Goal: Task Accomplishment & Management: Complete application form

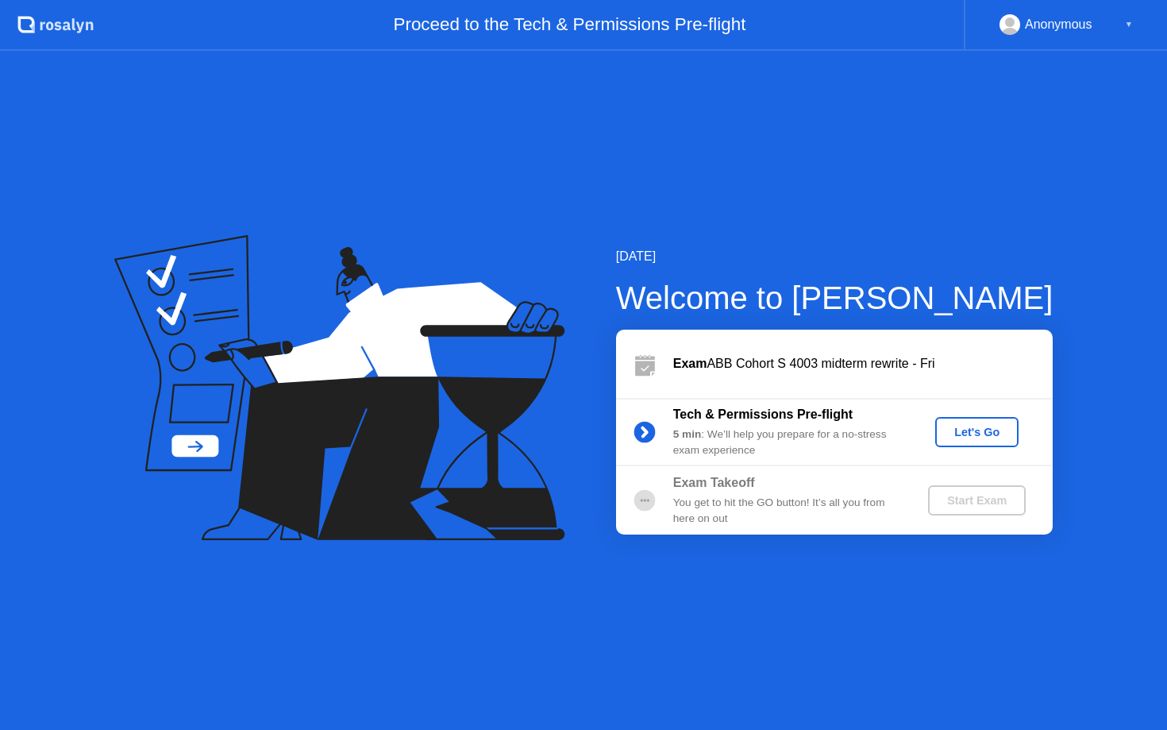
click at [1007, 430] on div "Let's Go" at bounding box center [977, 432] width 71 height 13
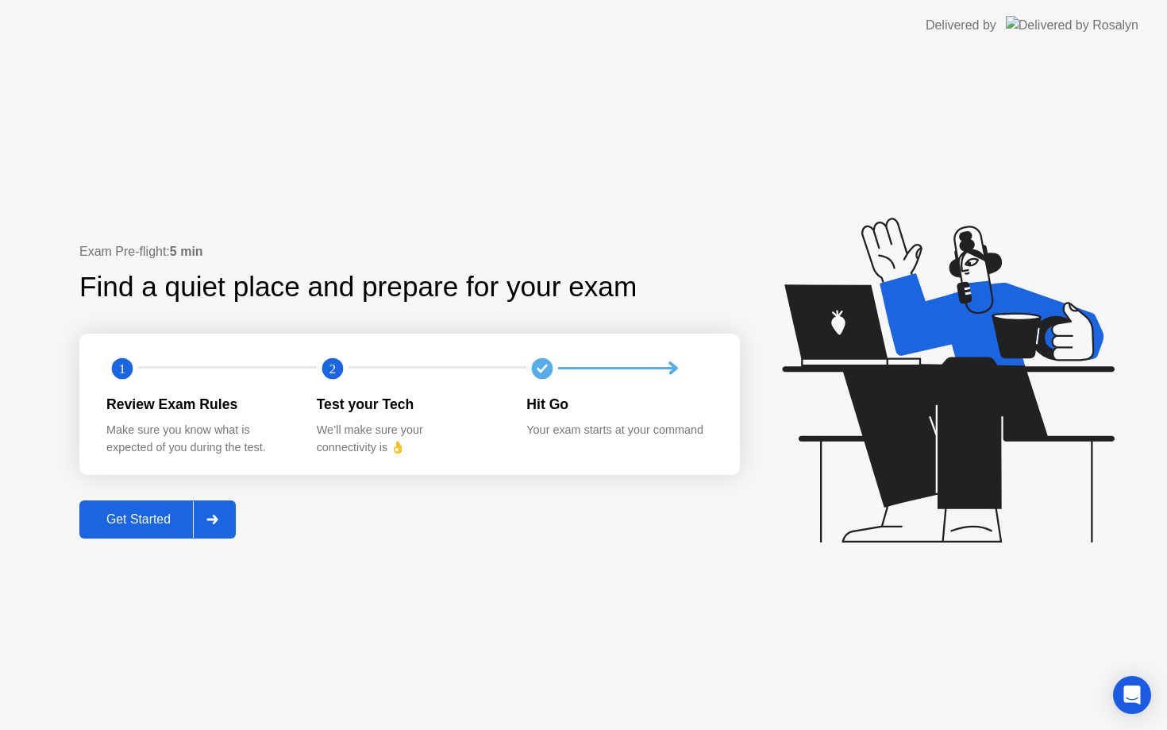
click at [180, 508] on button "Get Started" at bounding box center [157, 519] width 156 height 38
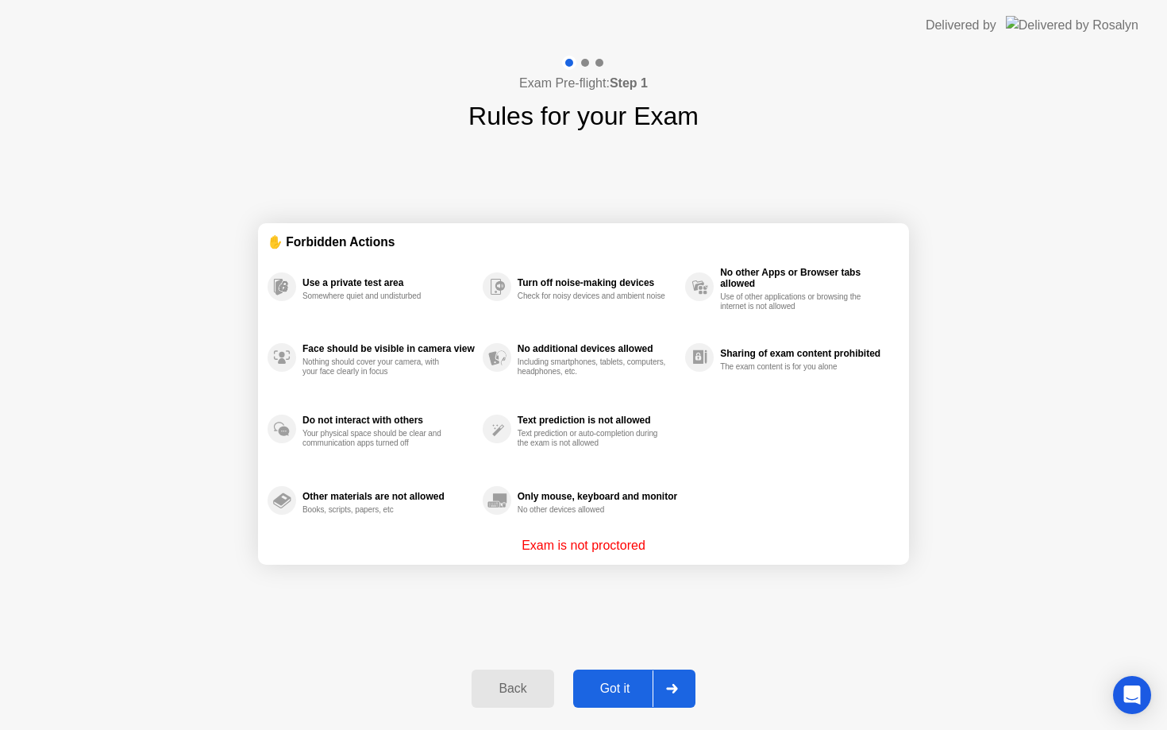
click at [634, 681] on div "Got it" at bounding box center [615, 688] width 75 height 14
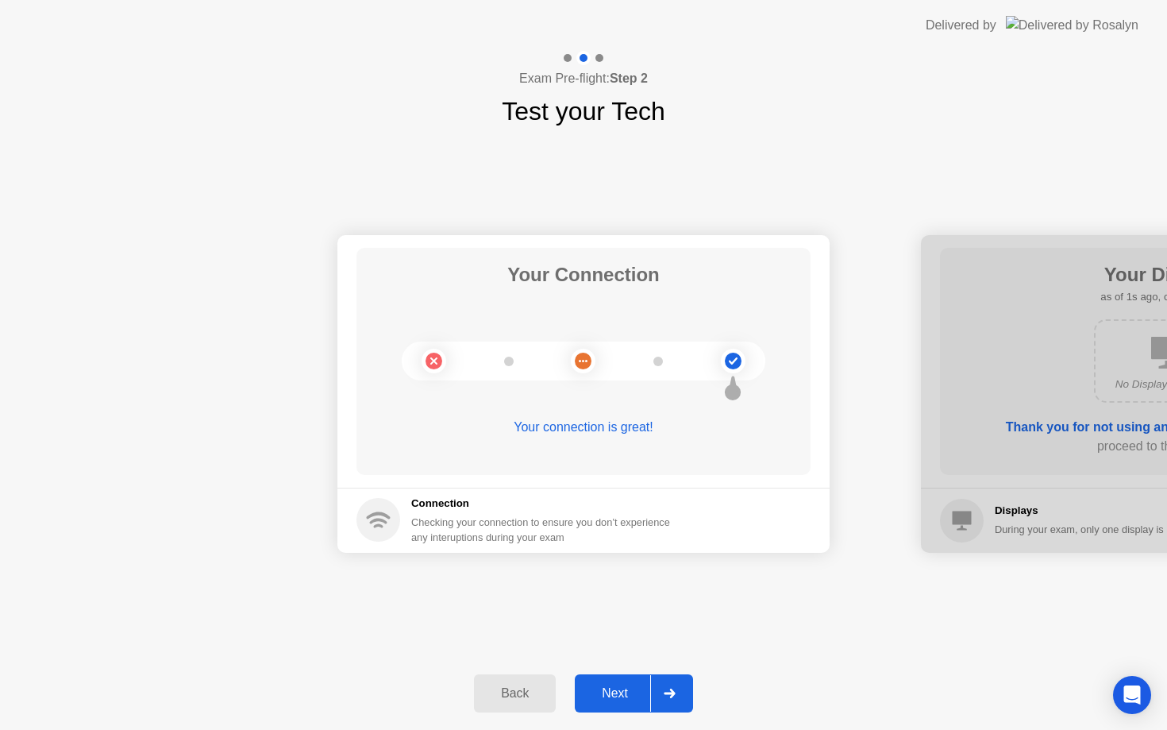
click at [649, 686] on div "Next" at bounding box center [615, 693] width 71 height 14
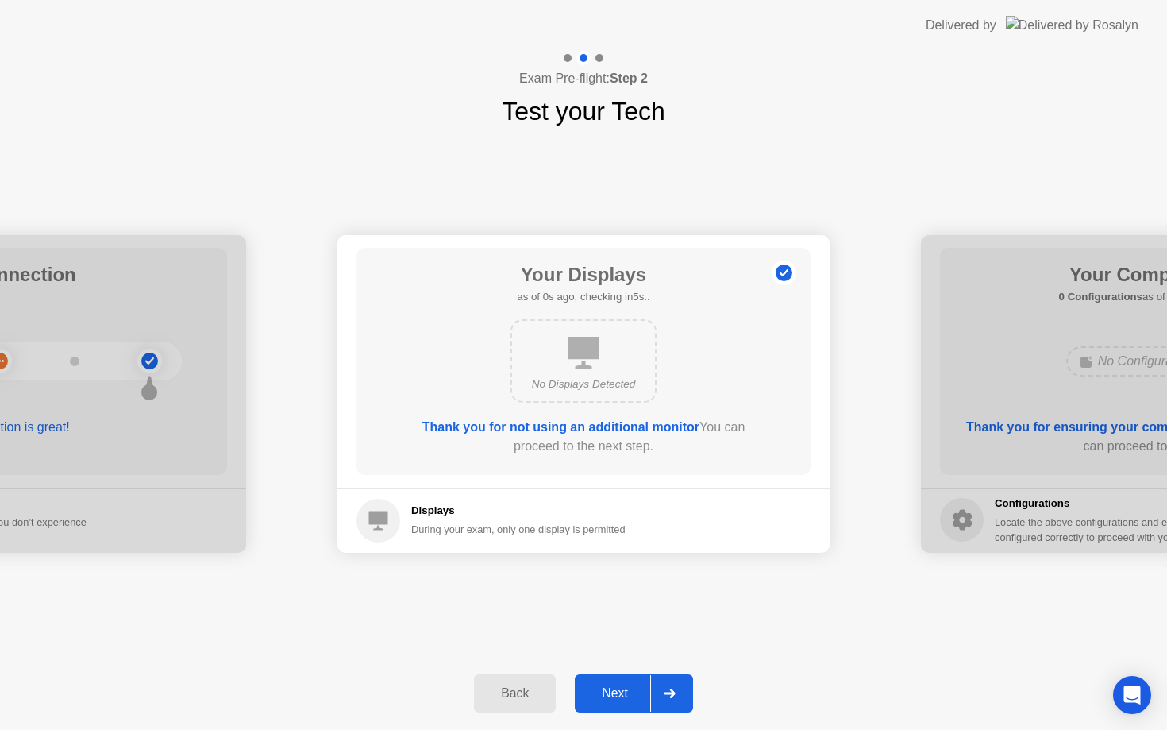
click at [649, 686] on div "Next" at bounding box center [615, 693] width 71 height 14
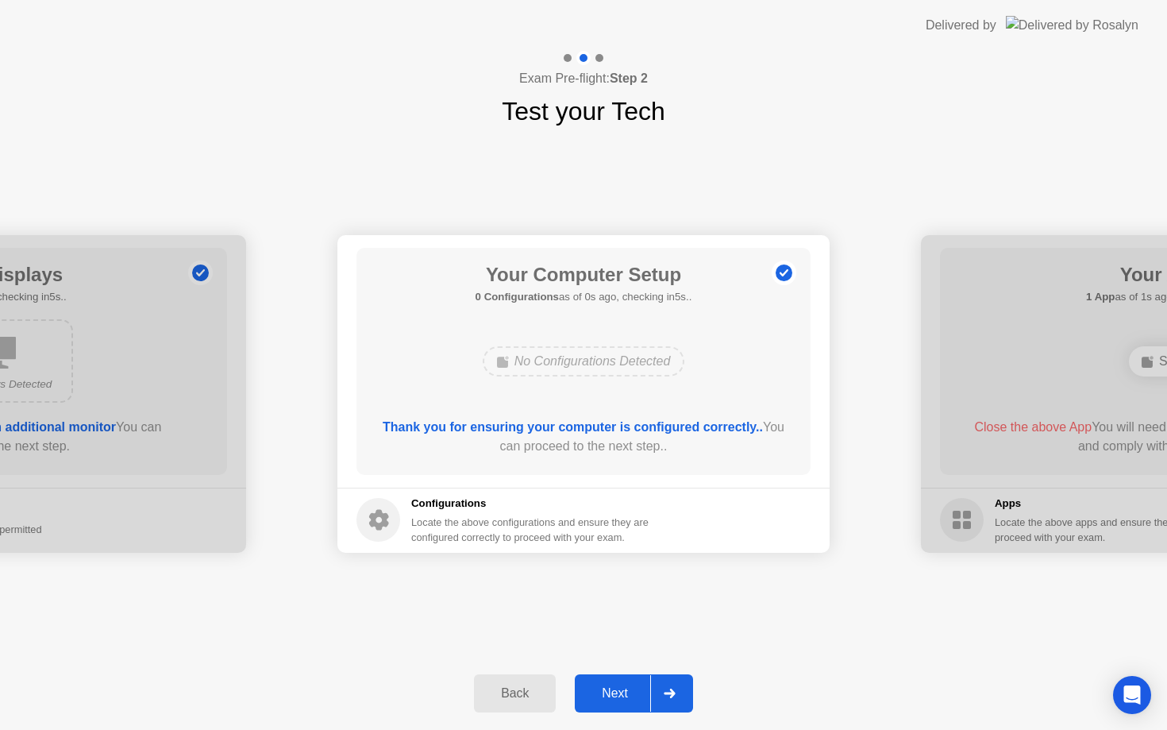
click at [649, 686] on div "Next" at bounding box center [615, 693] width 71 height 14
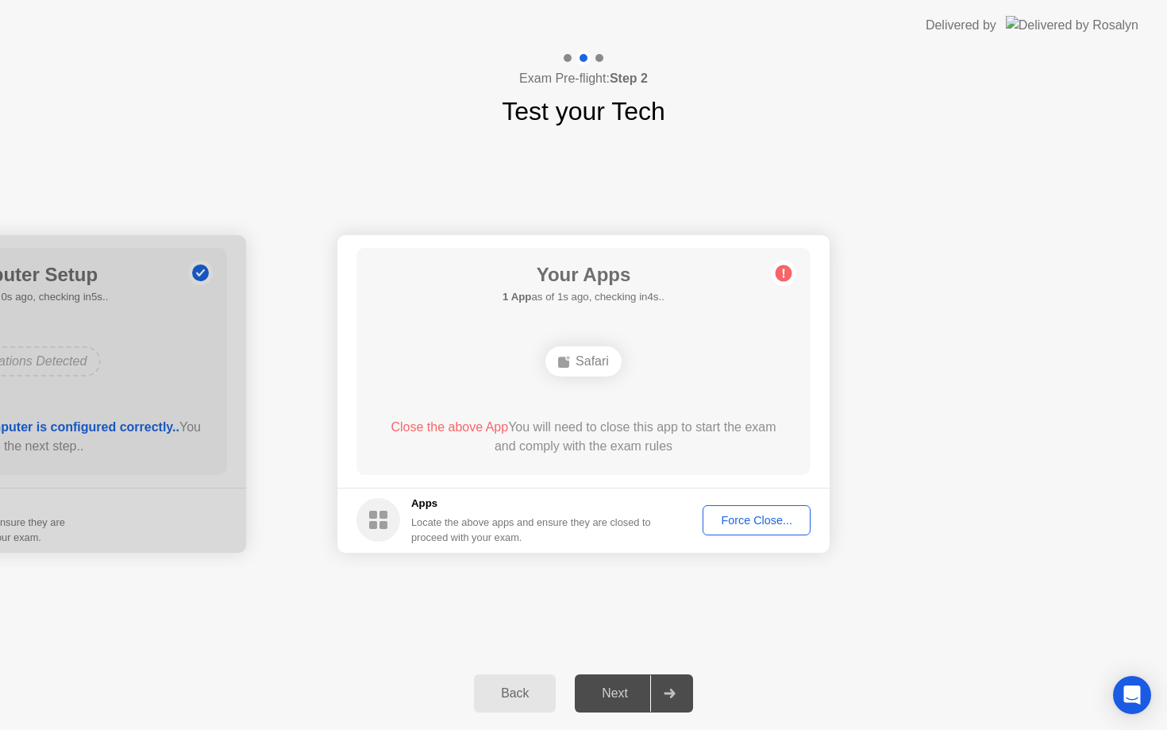
click at [744, 523] on div "Force Close..." at bounding box center [756, 520] width 97 height 13
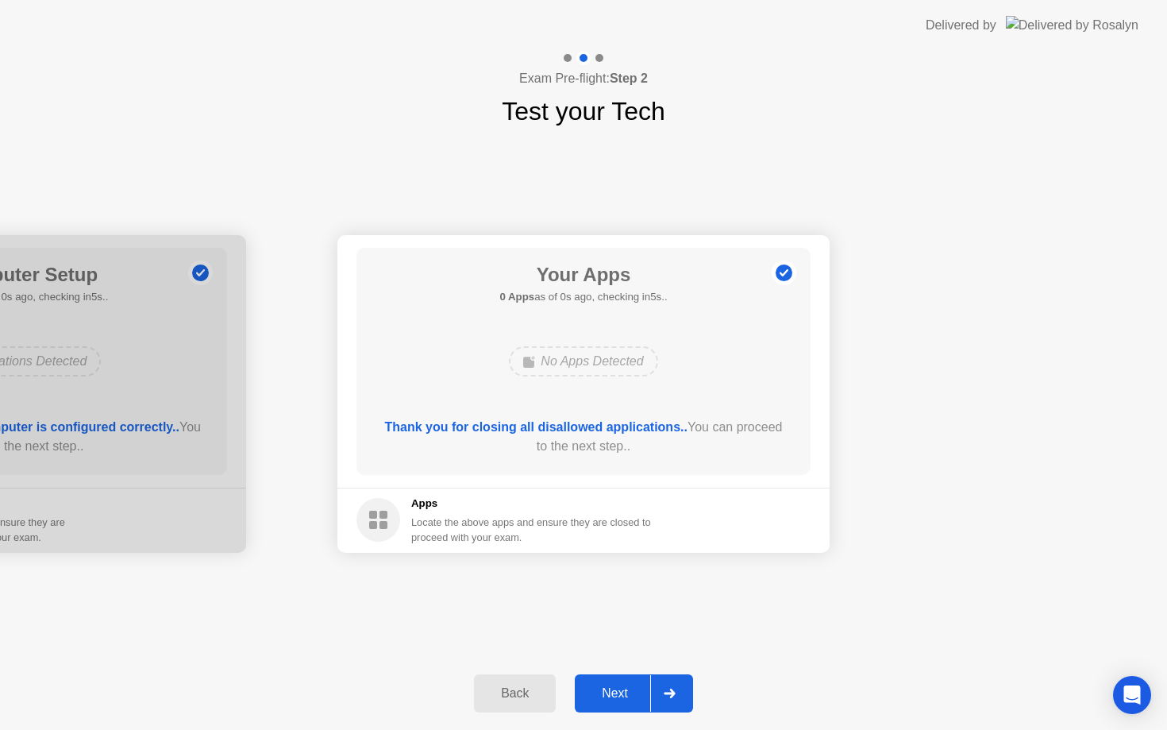
click at [650, 690] on div "Next" at bounding box center [615, 693] width 71 height 14
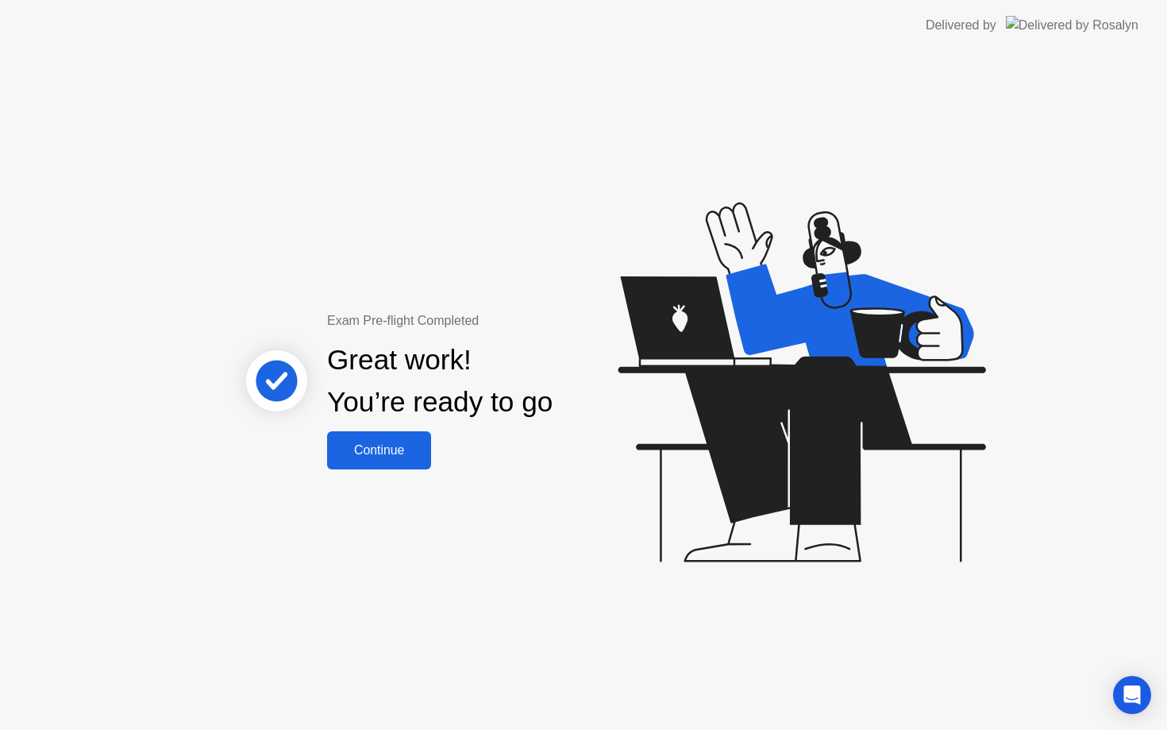
click at [417, 454] on div "Continue" at bounding box center [379, 450] width 94 height 14
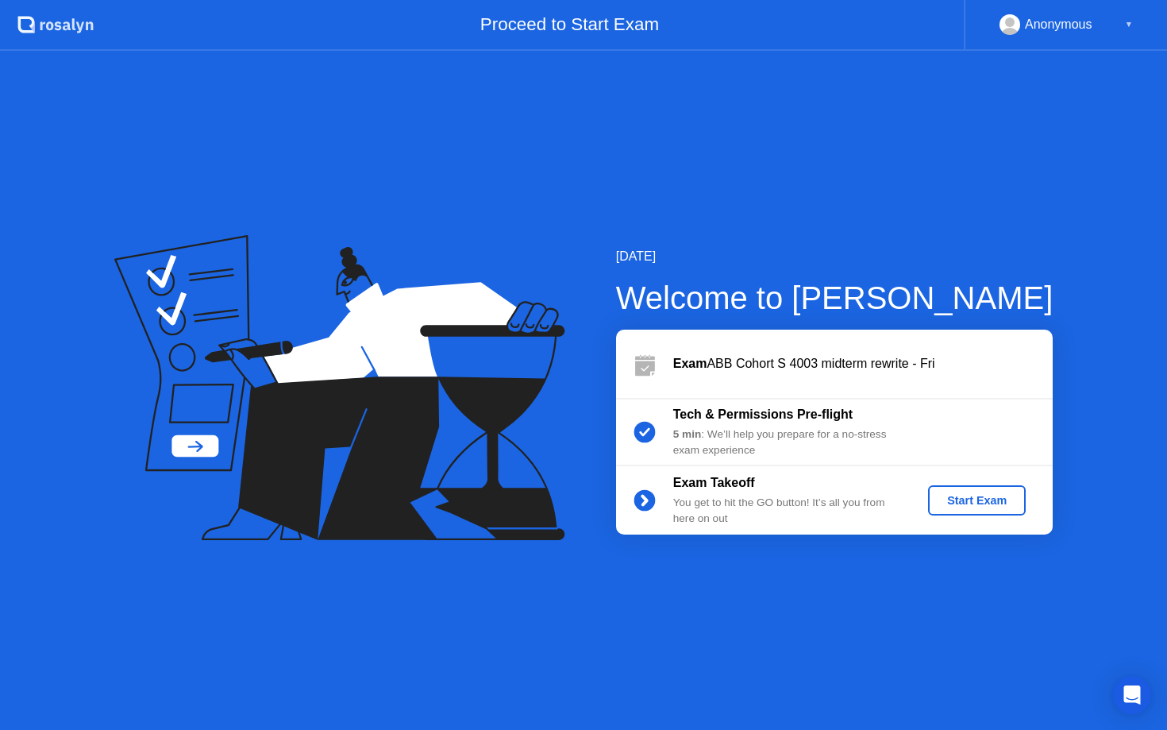
click at [1017, 496] on div "Start Exam" at bounding box center [977, 500] width 85 height 13
